Goal: Browse casually: Explore the website without a specific task or goal

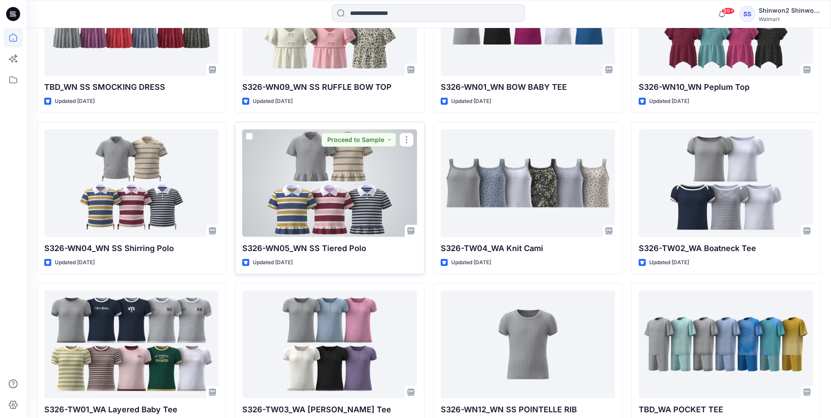
scroll to position [727, 0]
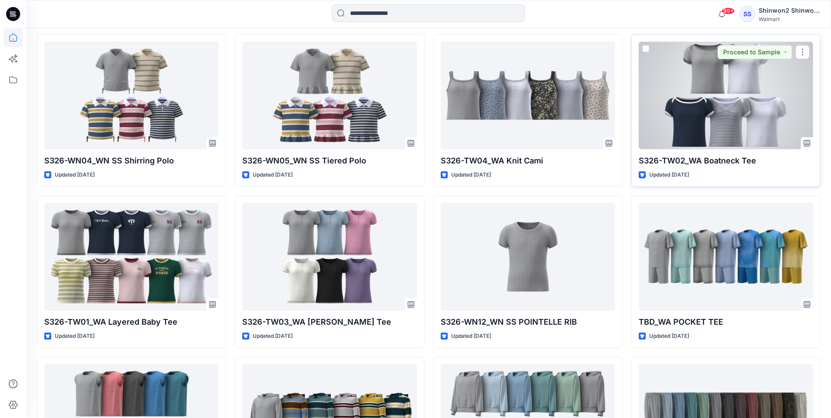
click at [742, 100] on div at bounding box center [725, 95] width 174 height 107
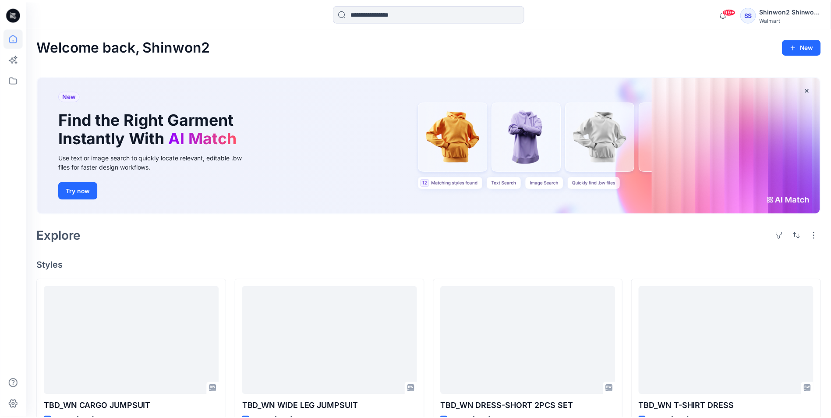
scroll to position [727, 0]
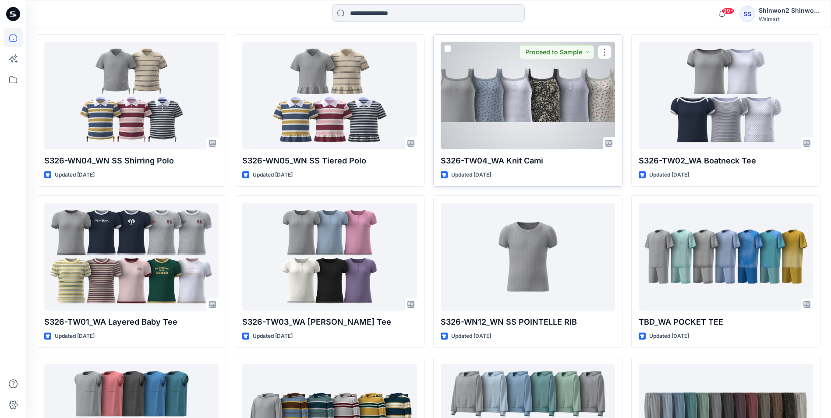
click at [558, 86] on div at bounding box center [527, 95] width 174 height 107
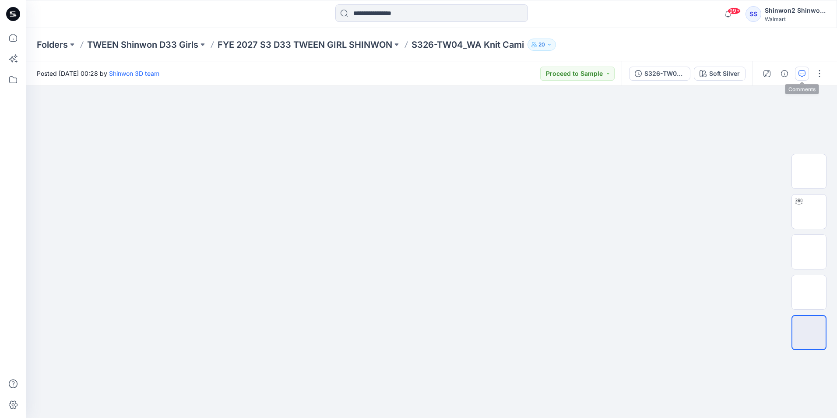
click at [806, 74] on button "button" at bounding box center [802, 74] width 14 height 14
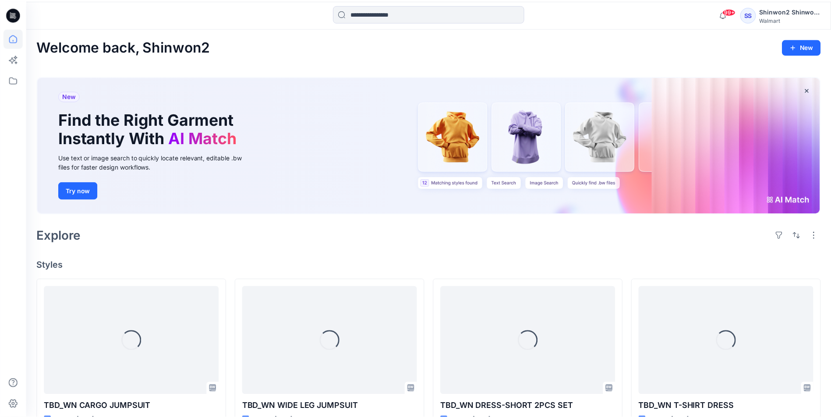
scroll to position [727, 0]
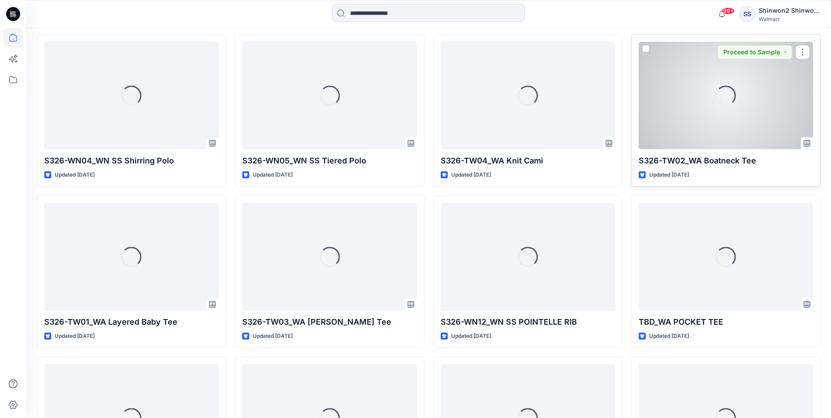
click at [744, 115] on div "Loading..." at bounding box center [725, 95] width 174 height 107
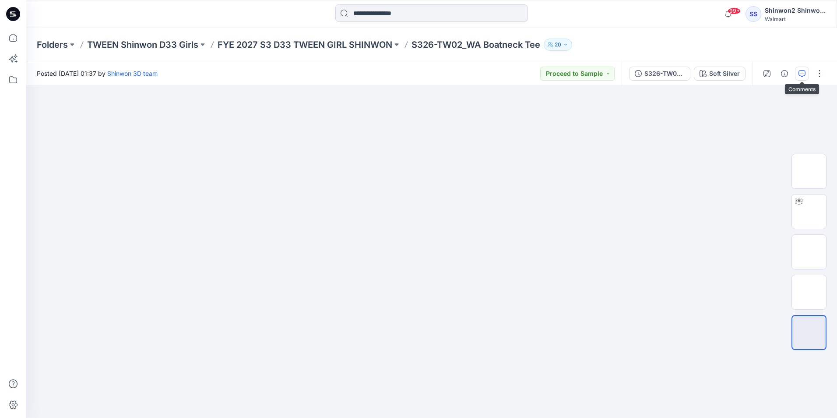
click at [804, 75] on icon "button" at bounding box center [802, 73] width 7 height 7
